Goal: Transaction & Acquisition: Purchase product/service

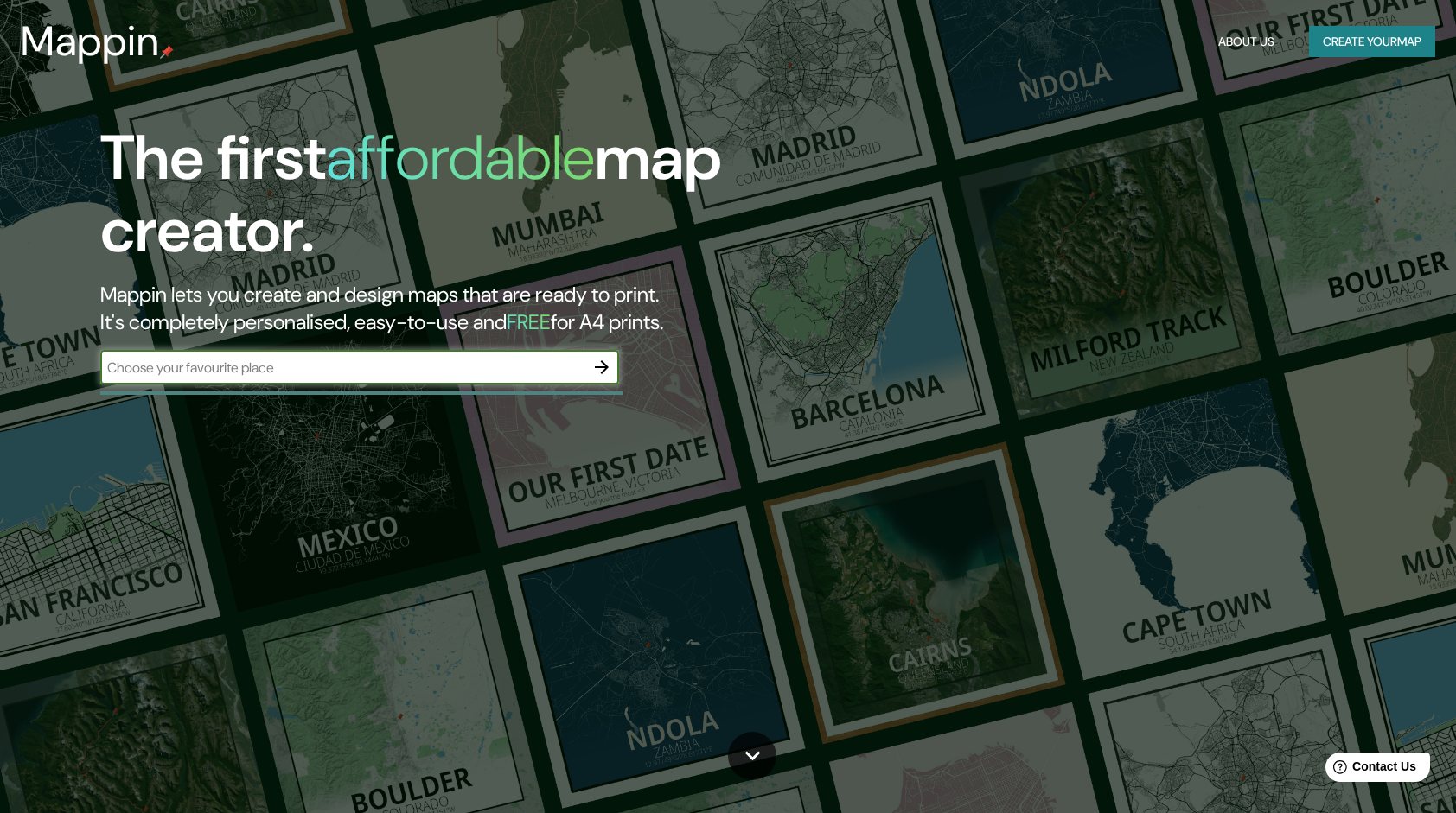
click at [521, 371] on input "text" at bounding box center [342, 368] width 484 height 19
type input "[GEOGRAPHIC_DATA]"
click at [596, 371] on icon "button" at bounding box center [601, 367] width 20 height 20
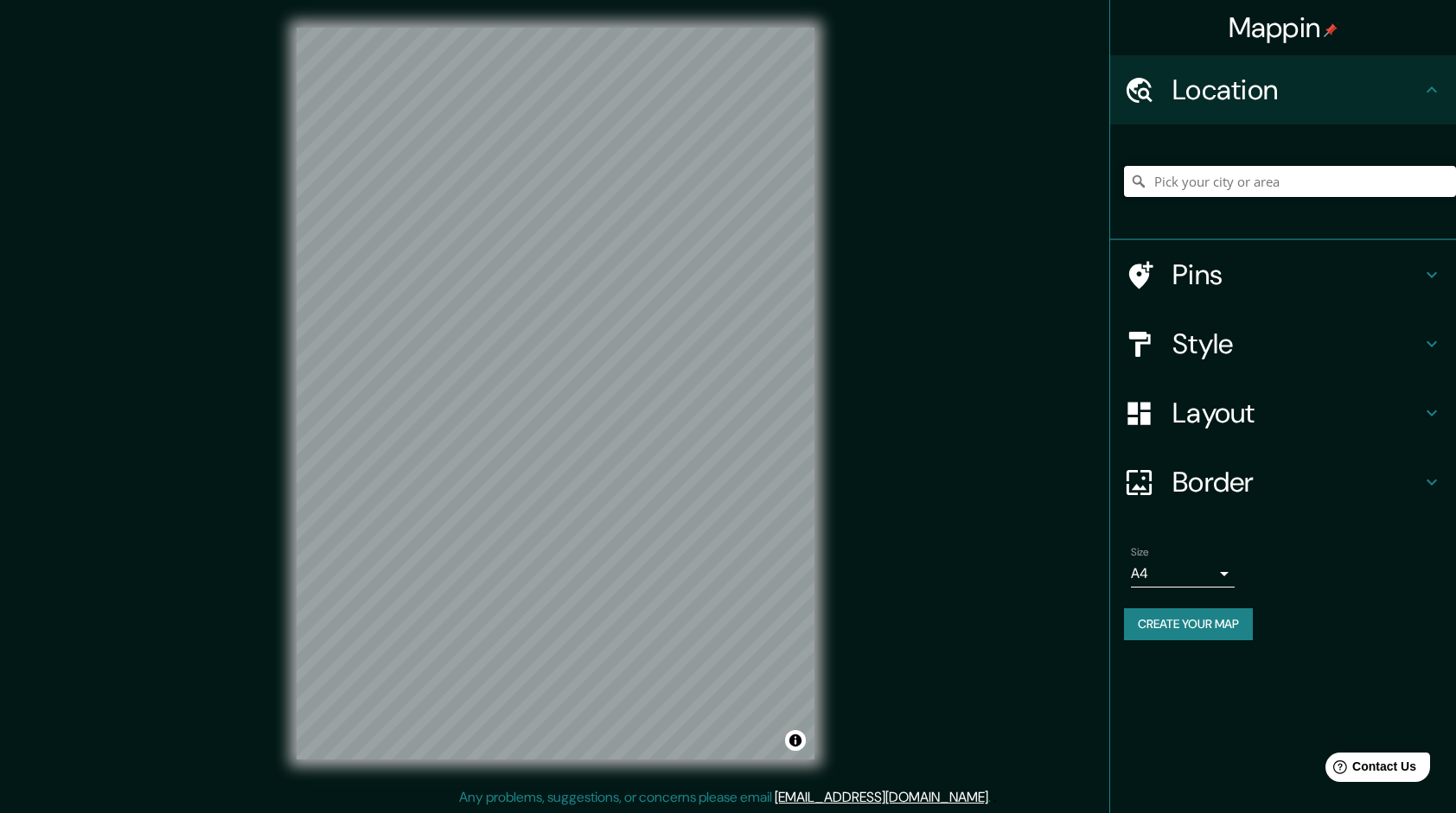
click at [1300, 194] on input "Pick your city or area" at bounding box center [1290, 181] width 332 height 31
click at [1230, 179] on input "Pick your city or area" at bounding box center [1290, 181] width 332 height 31
paste input "santa [PERSON_NAME] [GEOGRAPHIC_DATA] [GEOGRAPHIC_DATA]"
type input "[GEOGRAPHIC_DATA][PERSON_NAME], [GEOGRAPHIC_DATA], [GEOGRAPHIC_DATA], [GEOGRAPH…"
click at [1245, 358] on h4 "Style" at bounding box center [1297, 344] width 249 height 35
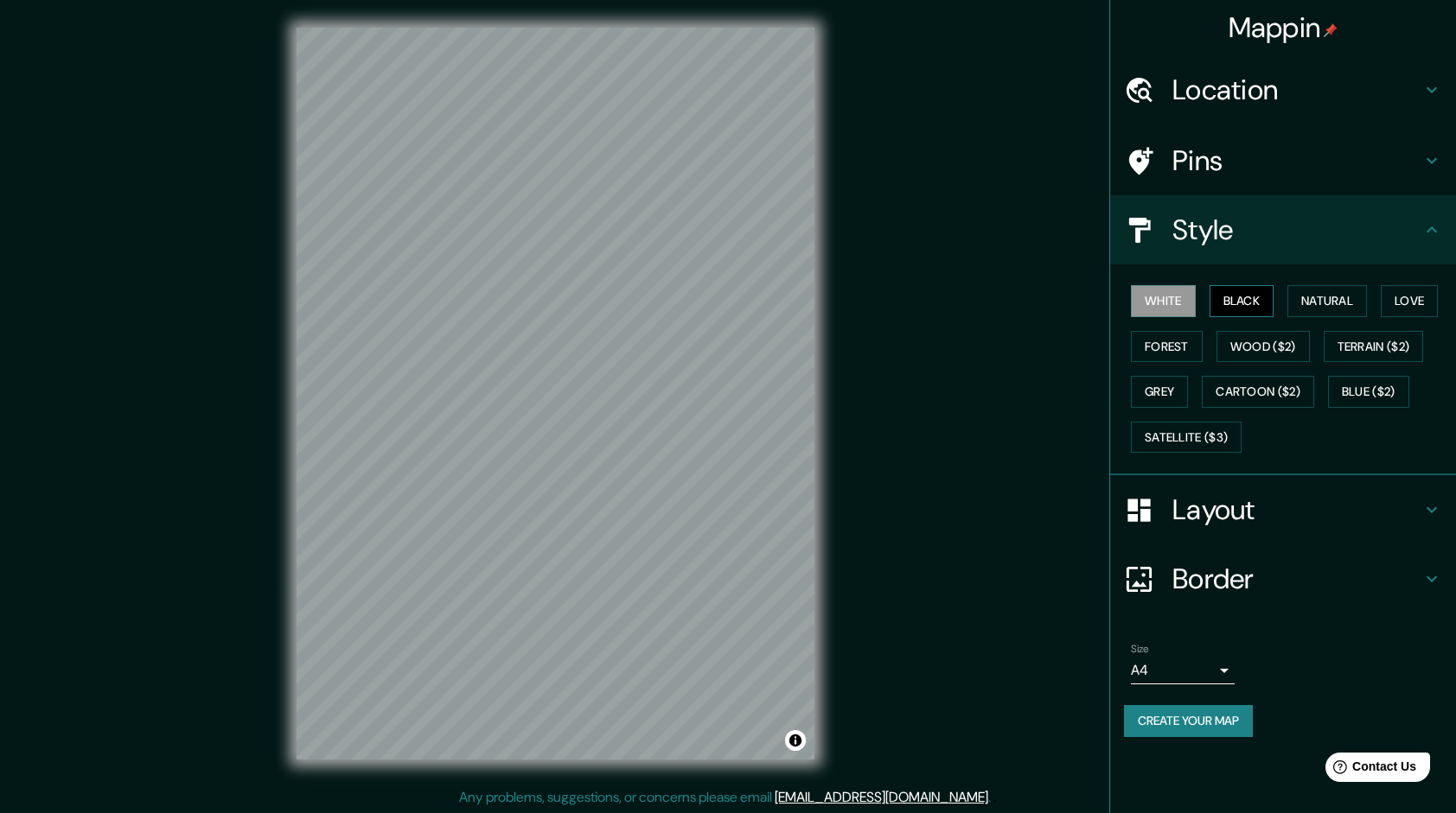
click at [1238, 308] on button "Black" at bounding box center [1241, 301] width 65 height 32
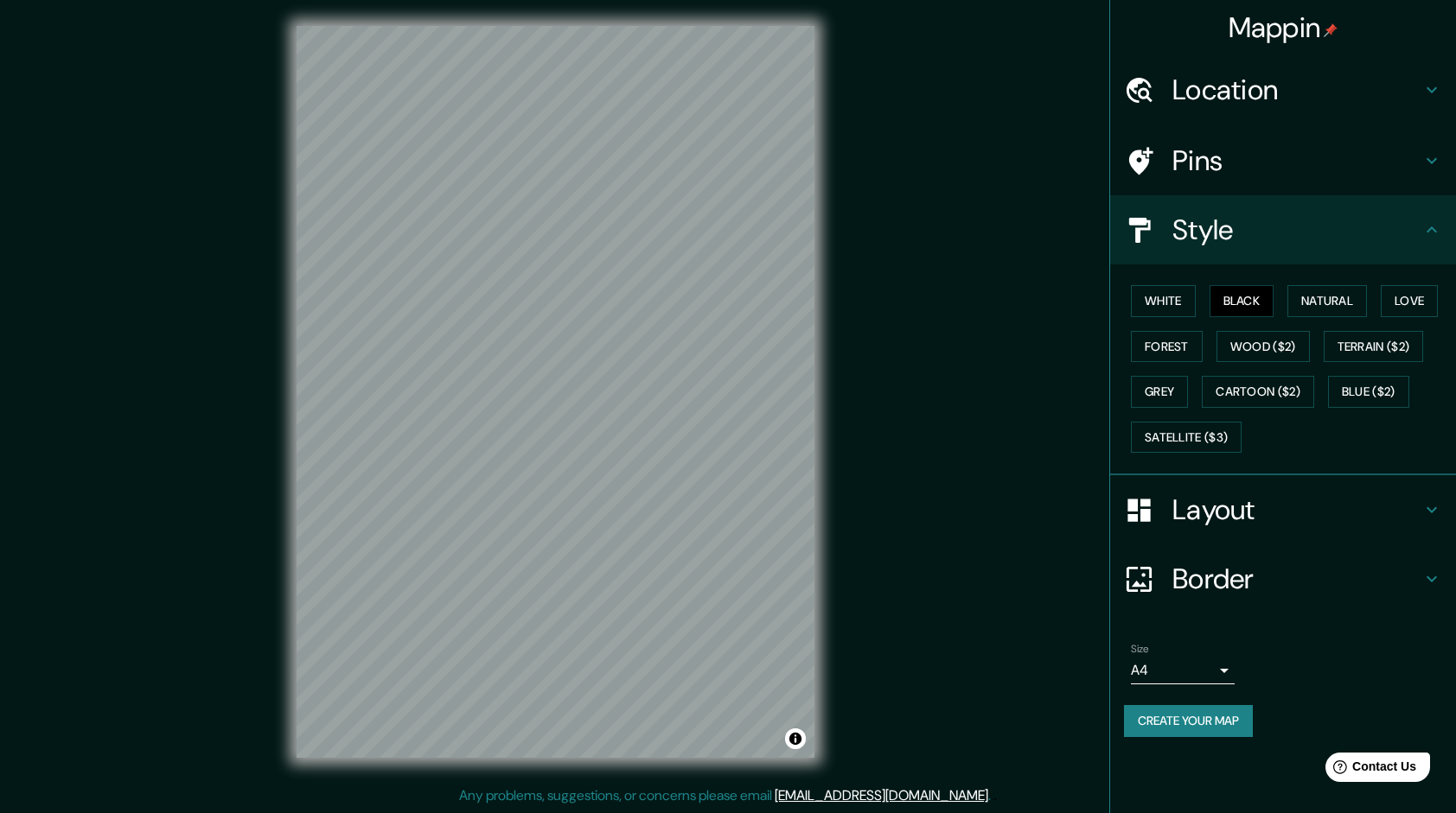
click at [889, 517] on div "Mappin Location [GEOGRAPHIC_DATA][PERSON_NAME], [GEOGRAPHIC_DATA], [GEOGRAPHIC_…" at bounding box center [728, 406] width 1456 height 815
click at [371, 26] on div at bounding box center [556, 26] width 518 height 0
click at [793, 738] on button "Toggle attribution" at bounding box center [795, 738] width 20 height 20
click at [705, 764] on div "© Mapbox © OpenStreetMap Improve this map" at bounding box center [555, 391] width 574 height 787
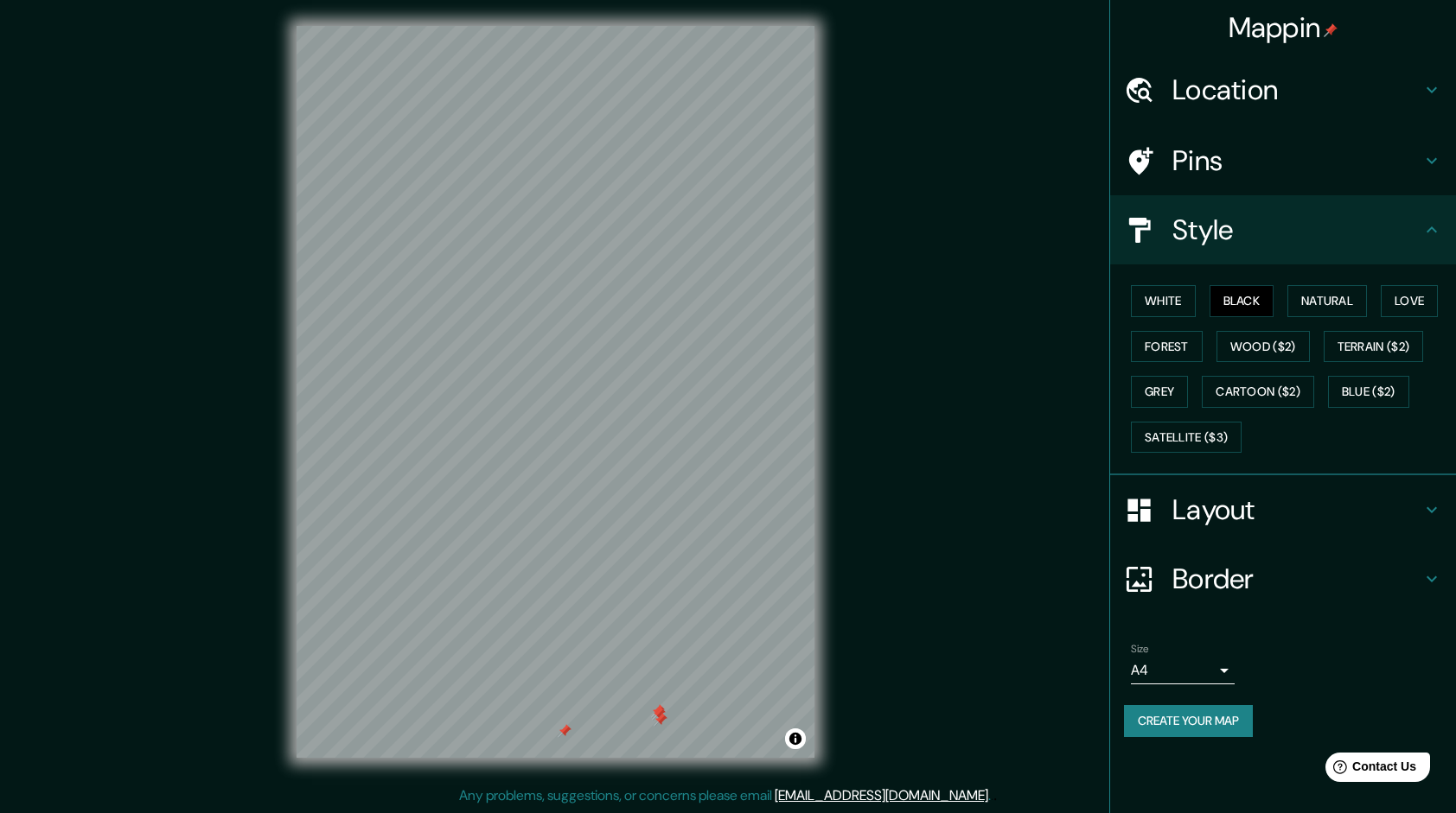
click at [701, 764] on div "© Mapbox © OpenStreetMap Improve this map" at bounding box center [555, 391] width 574 height 787
click at [791, 626] on div at bounding box center [794, 622] width 14 height 14
click at [913, 598] on div "Mappin Location [GEOGRAPHIC_DATA][PERSON_NAME], [GEOGRAPHIC_DATA], [GEOGRAPHIC_…" at bounding box center [728, 406] width 1456 height 815
click at [694, 621] on div at bounding box center [687, 628] width 14 height 14
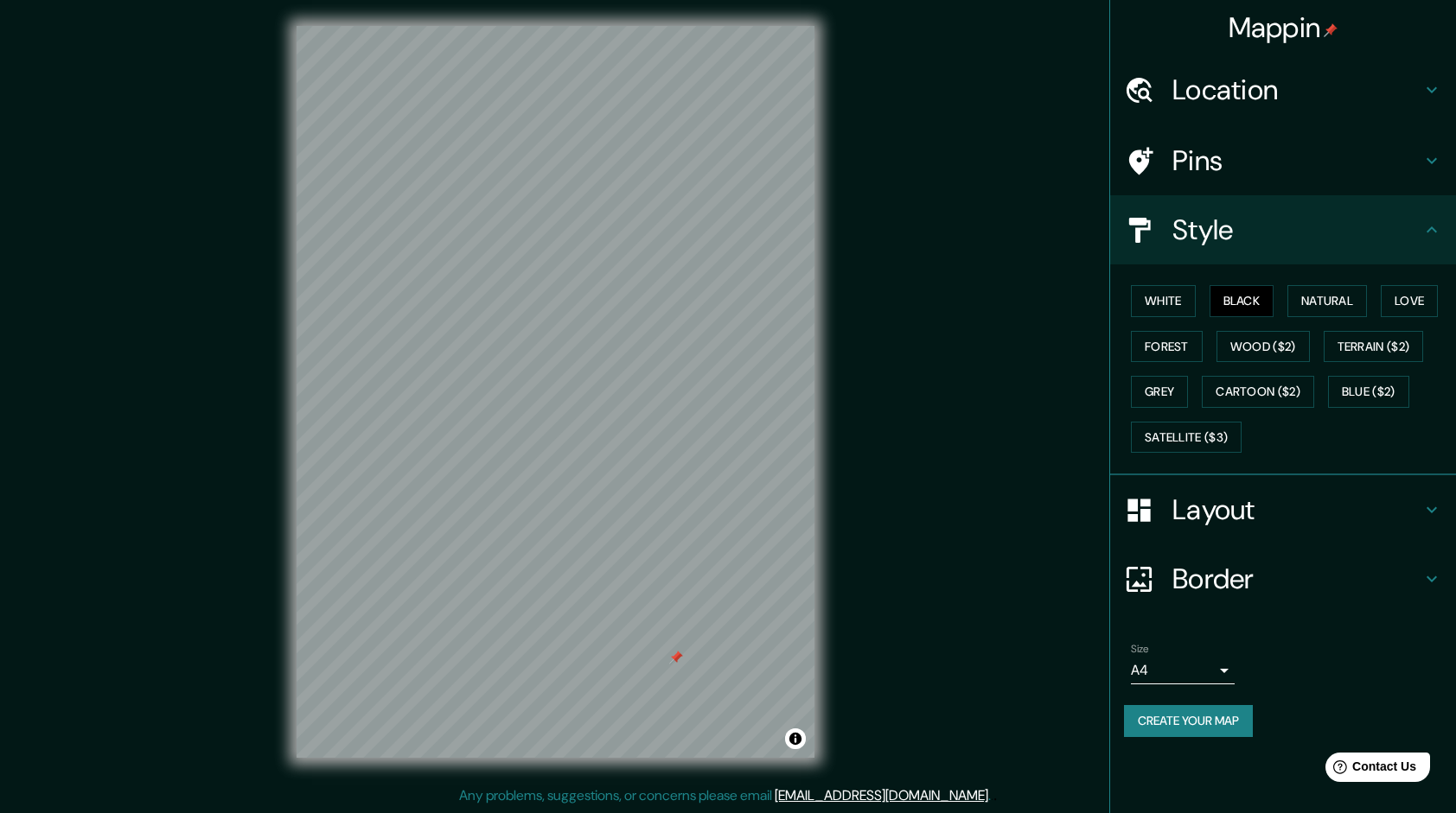
drag, startPoint x: 739, startPoint y: 617, endPoint x: 680, endPoint y: 661, distance: 73.6
click at [680, 661] on div at bounding box center [676, 658] width 14 height 14
drag, startPoint x: 532, startPoint y: 672, endPoint x: 699, endPoint y: 620, distance: 174.9
click at [699, 620] on div at bounding box center [694, 618] width 14 height 14
click at [871, 582] on div "Mappin Location [GEOGRAPHIC_DATA][PERSON_NAME], [GEOGRAPHIC_DATA], [GEOGRAPHIC_…" at bounding box center [728, 406] width 1456 height 815
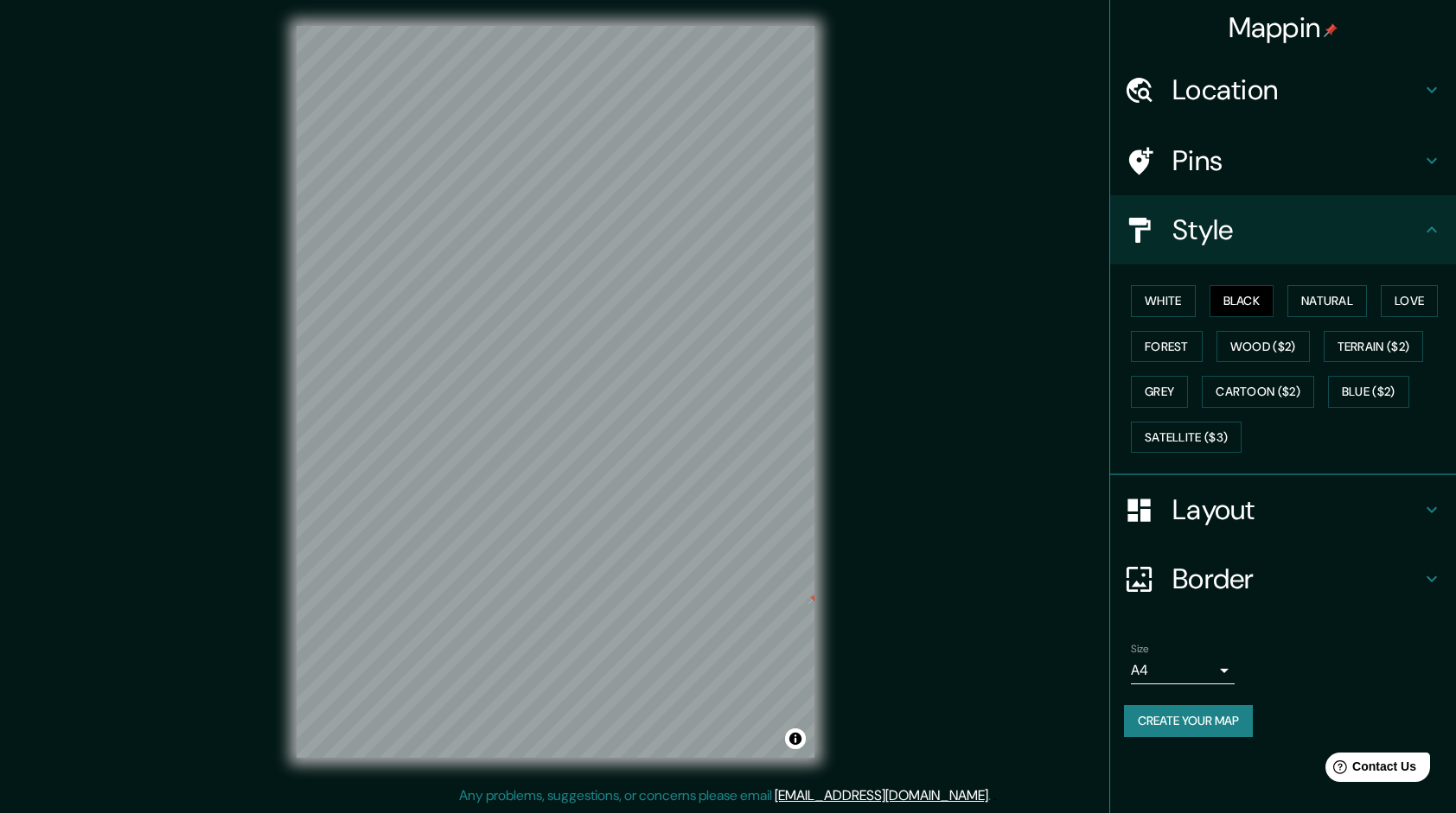
click at [871, 582] on div "Mappin Location [GEOGRAPHIC_DATA][PERSON_NAME], [GEOGRAPHIC_DATA], [GEOGRAPHIC_…" at bounding box center [728, 406] width 1456 height 815
click at [987, 650] on div "Mappin Location [GEOGRAPHIC_DATA][PERSON_NAME], [GEOGRAPHIC_DATA], [GEOGRAPHIC_…" at bounding box center [728, 406] width 1456 height 815
